Goal: Information Seeking & Learning: Learn about a topic

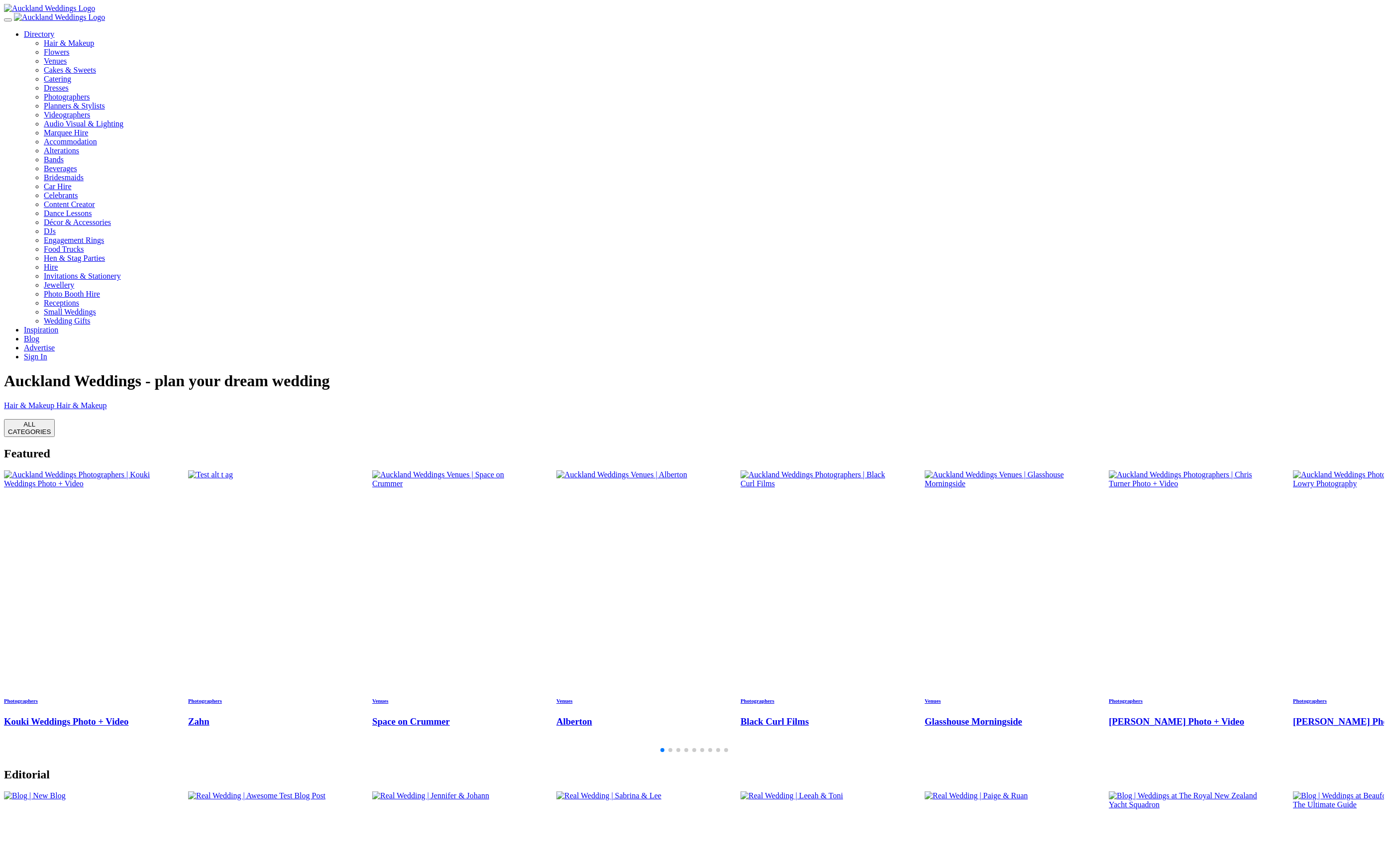
click at [148, 470] on img "1 / 29" at bounding box center [84, 479] width 160 height 18
